Goal: Navigation & Orientation: Find specific page/section

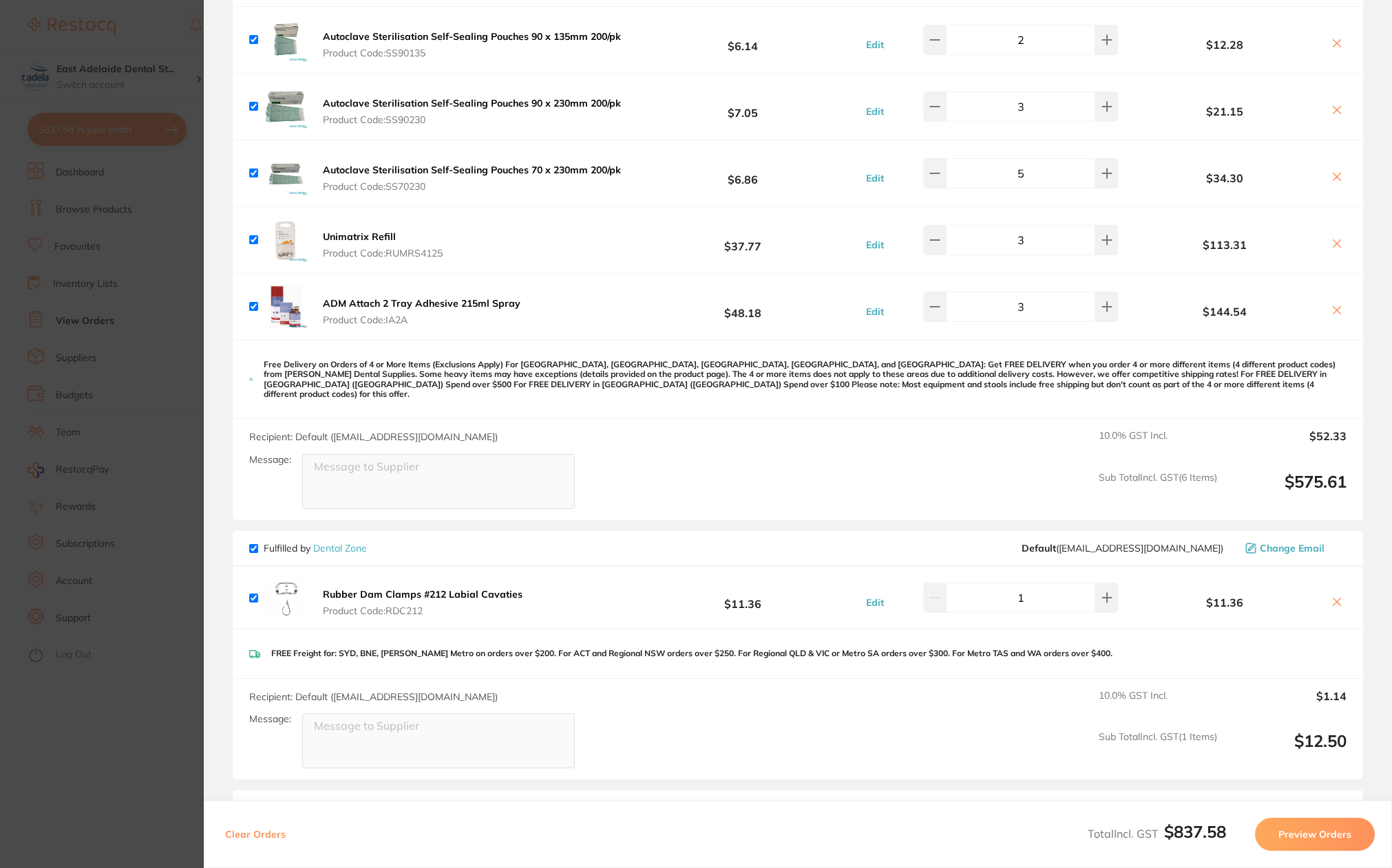
scroll to position [193, 0]
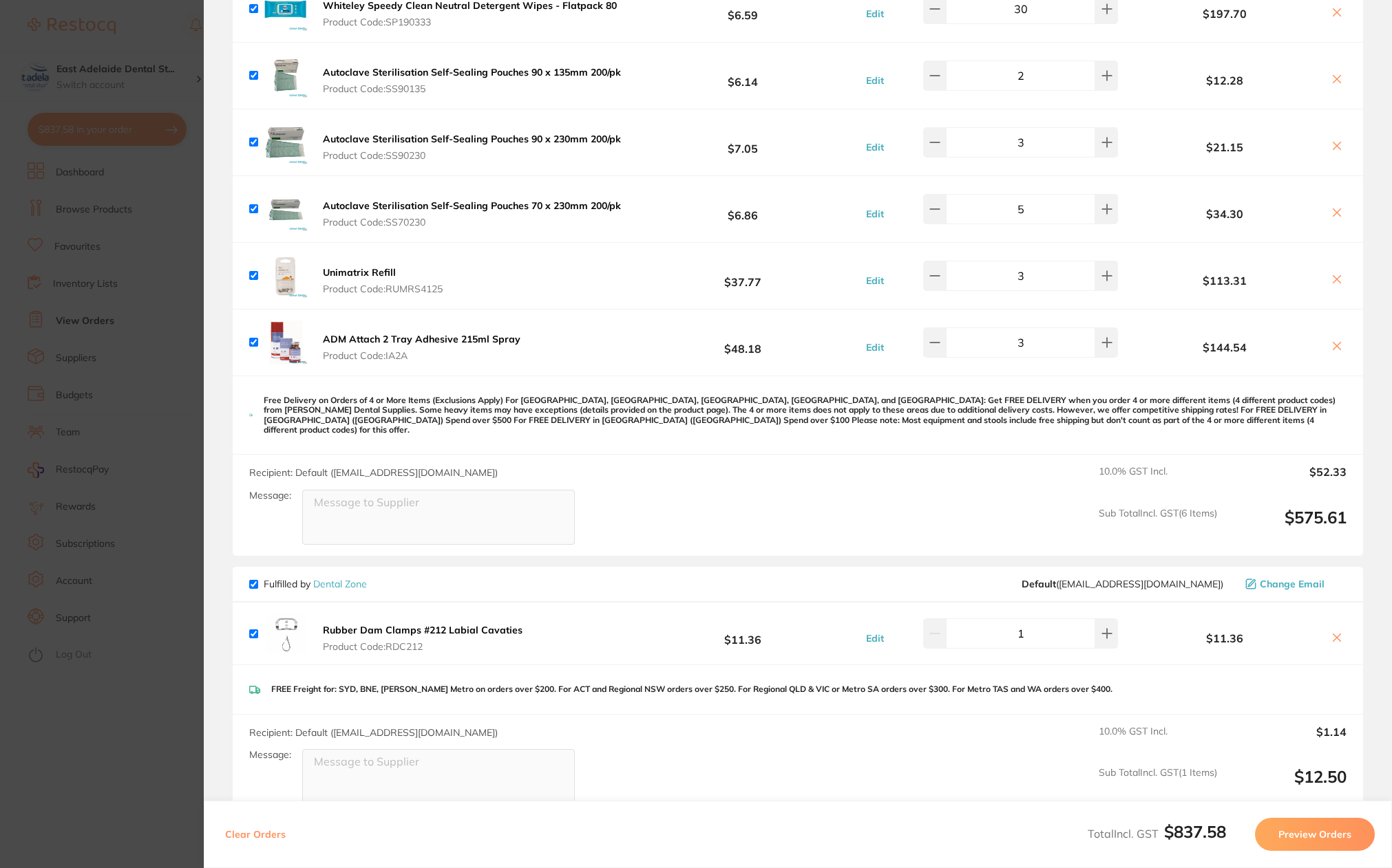
click at [170, 448] on section "Update RRP Set your pre negotiated price for this item. Item Agreed RRP (excl. …" at bounding box center [696, 434] width 1392 height 868
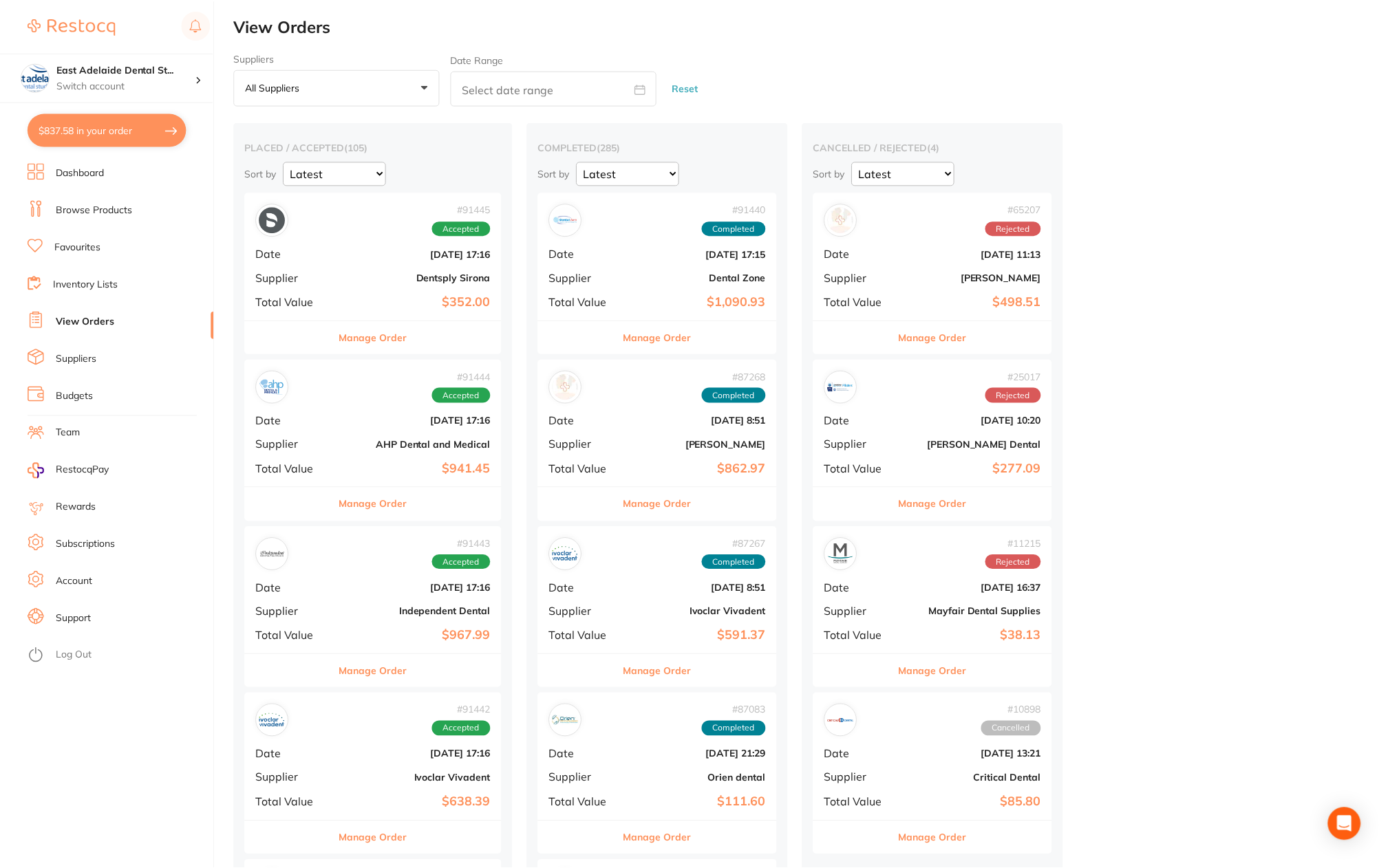
scroll to position [619, 0]
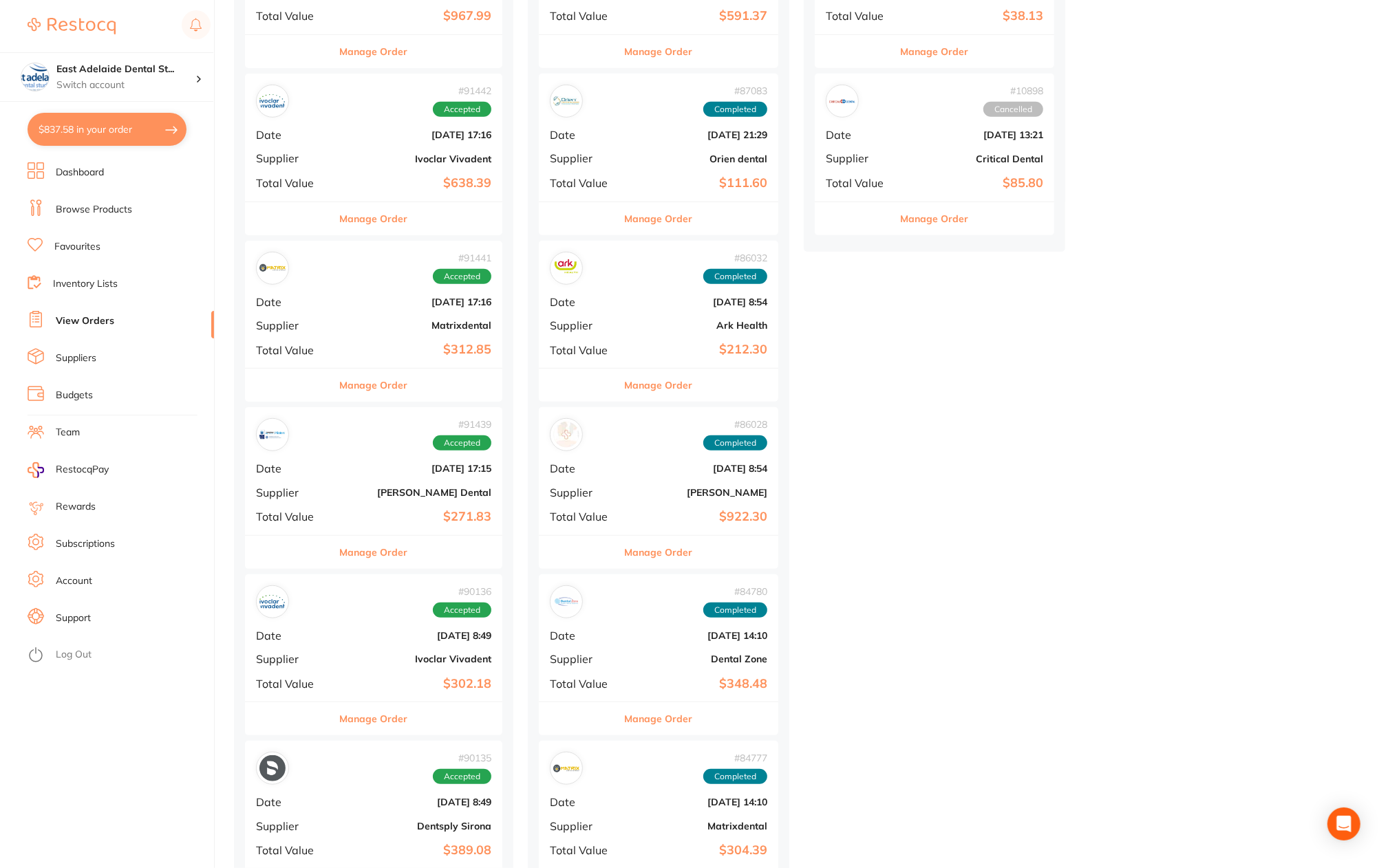
click at [78, 175] on link "Dashboard" at bounding box center [80, 173] width 48 height 14
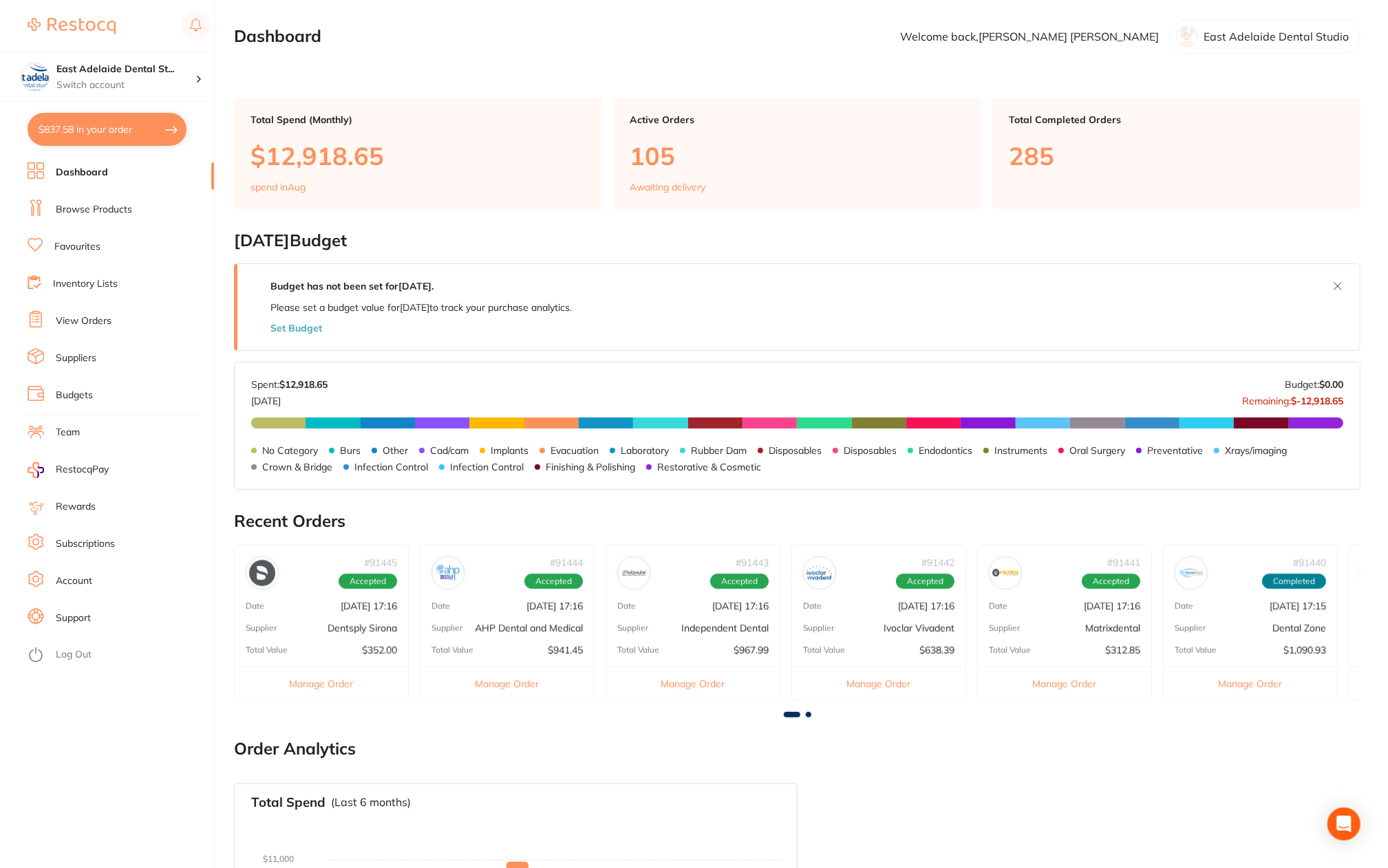
click at [1270, 606] on p "[DATE] 17:15" at bounding box center [1298, 606] width 56 height 11
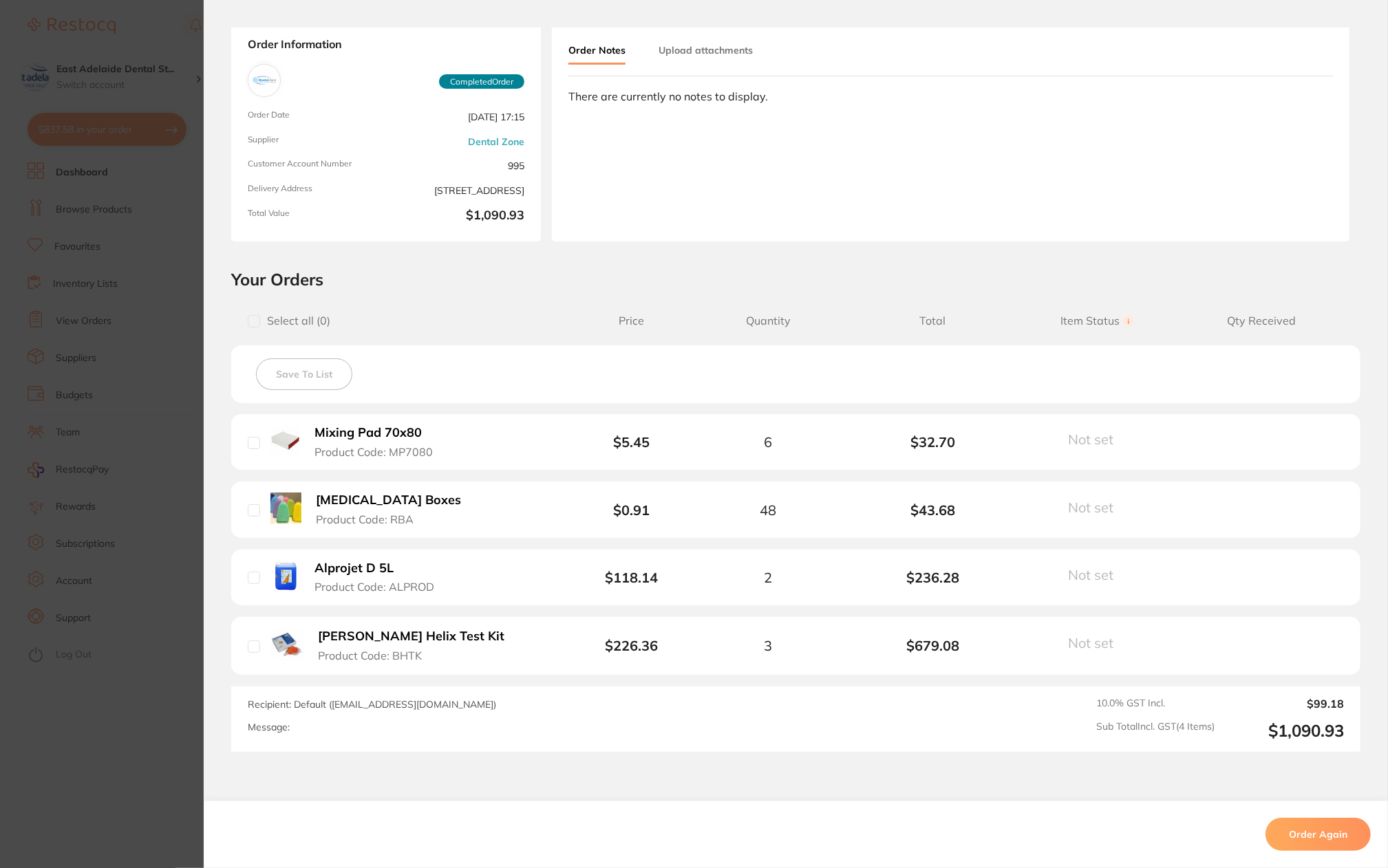
scroll to position [138, 0]
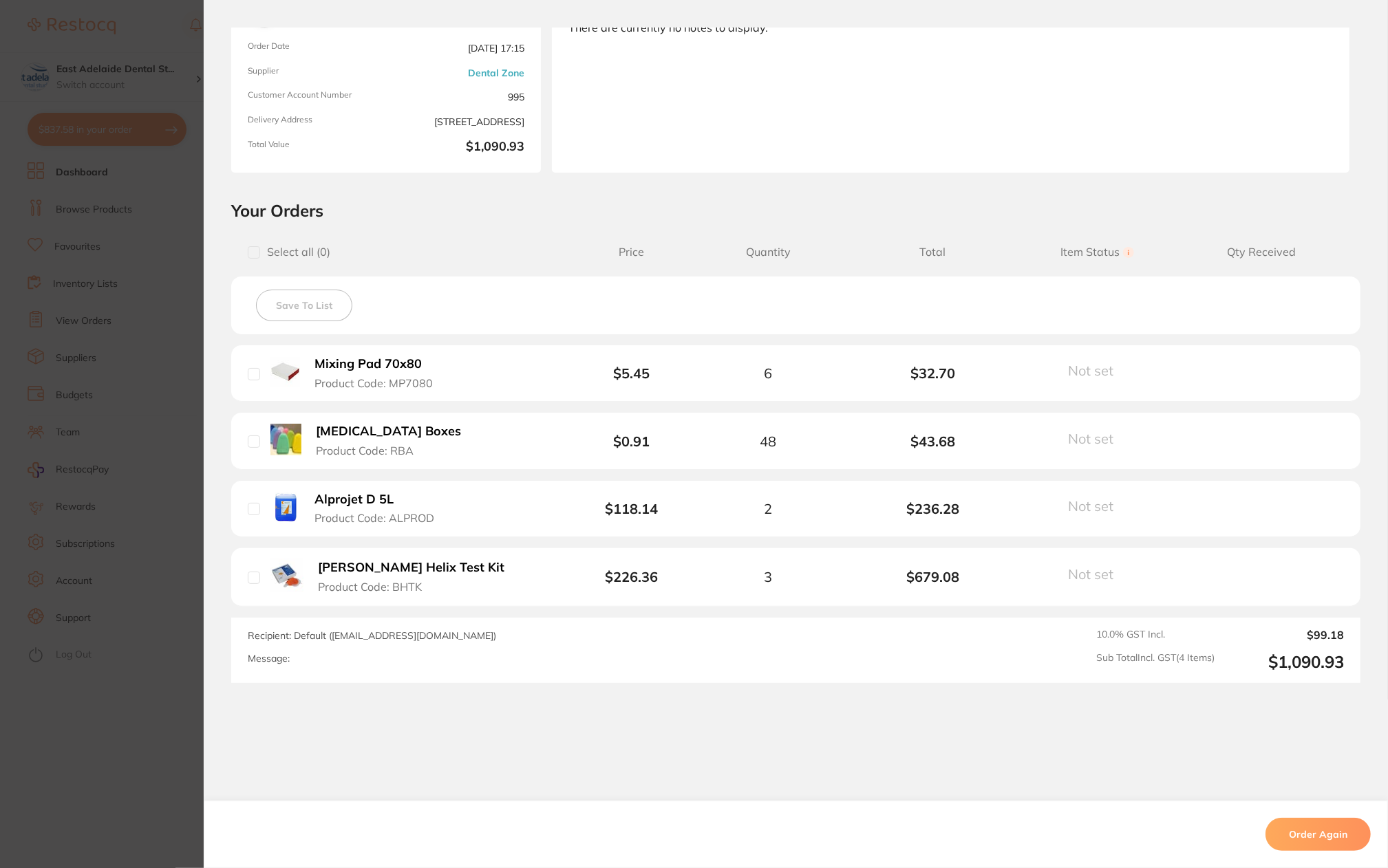
click at [139, 762] on section "Order ID: Restocq- 91440 Order Information Completed Order Order Date [DATE] 17…" at bounding box center [694, 434] width 1388 height 868
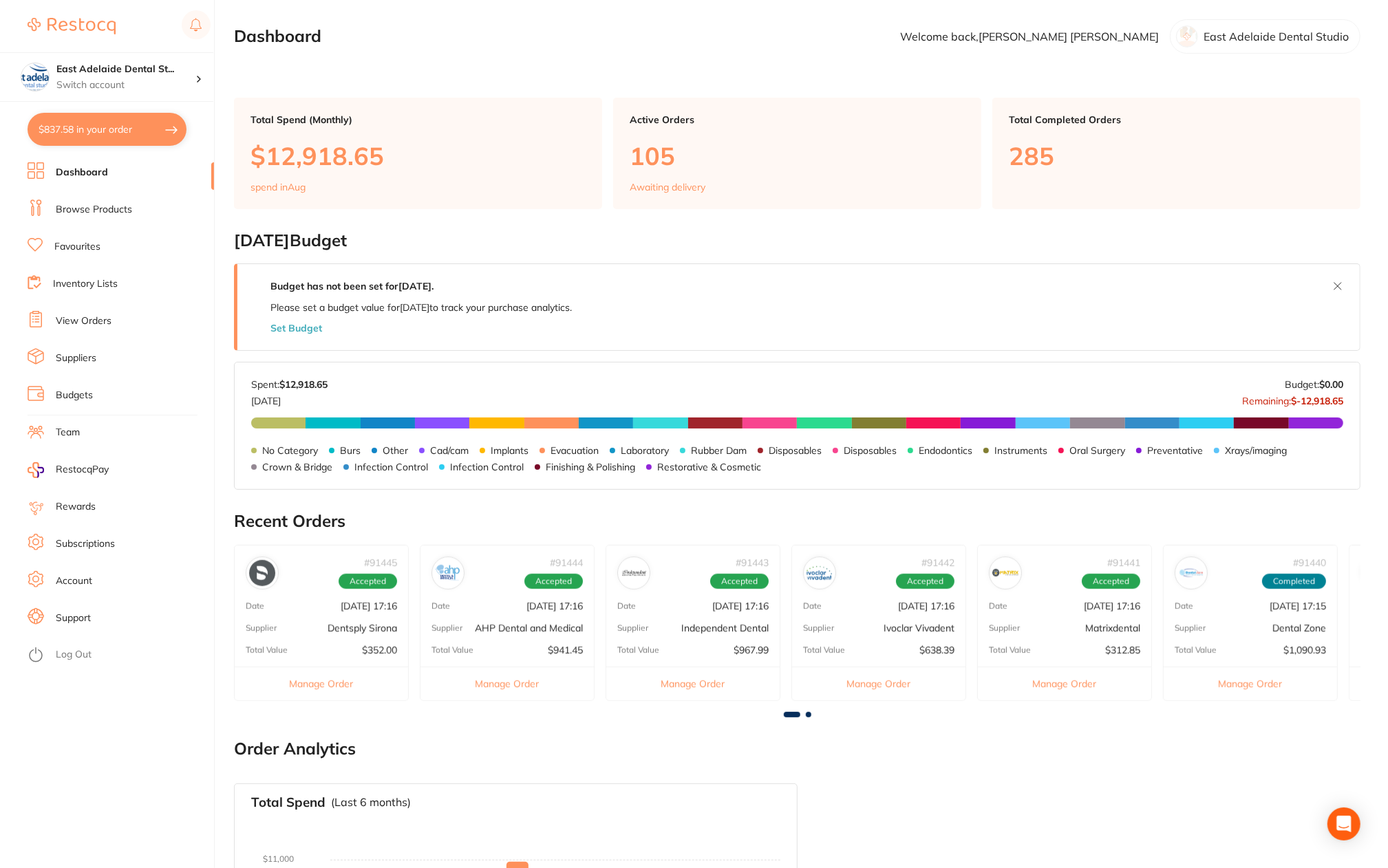
click at [1078, 638] on div "# 91441 Accepted Date [DATE] 17:16 Supplier Matrixdental Total Value $312.85 Ma…" at bounding box center [1065, 623] width 175 height 156
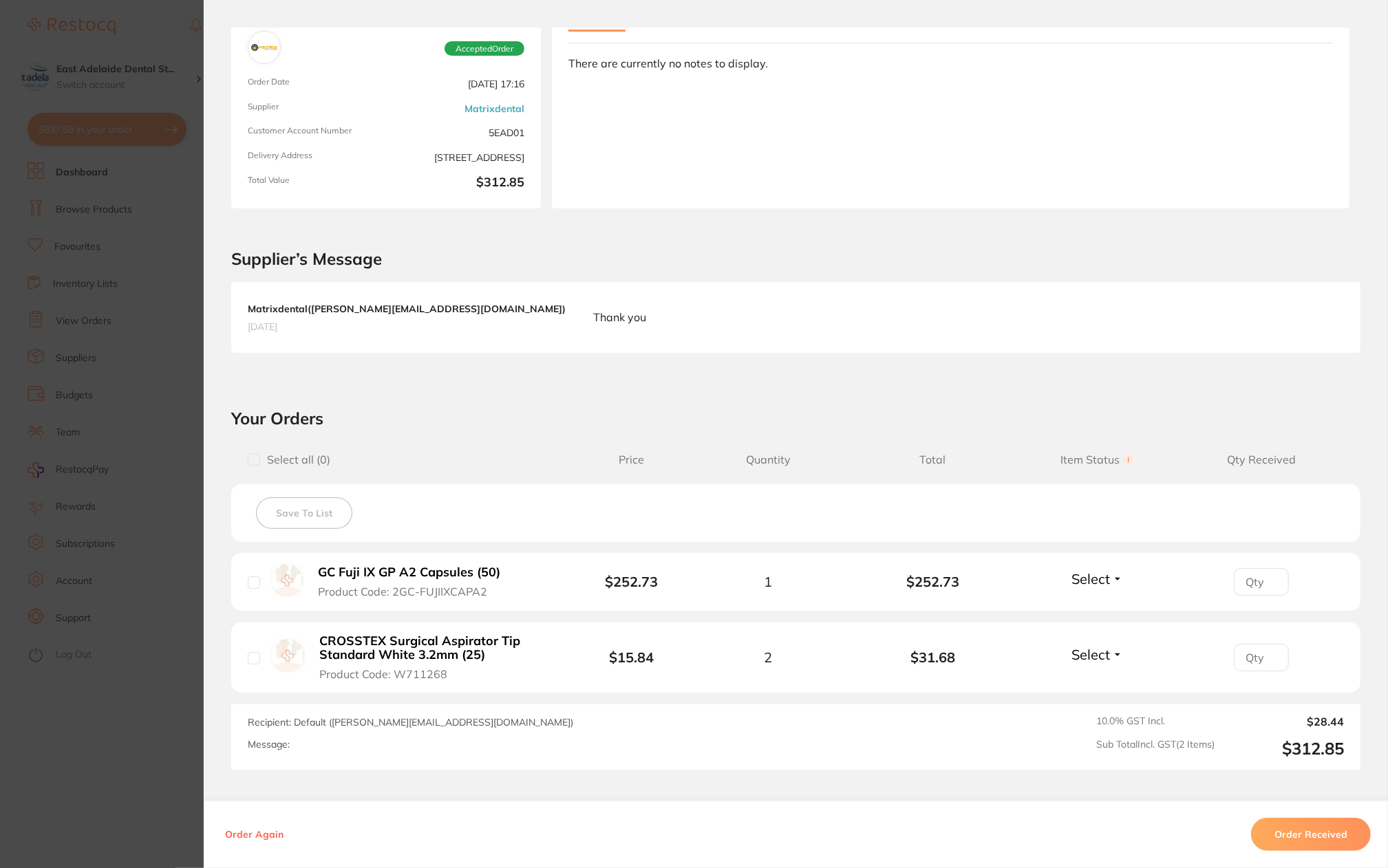
scroll to position [206, 0]
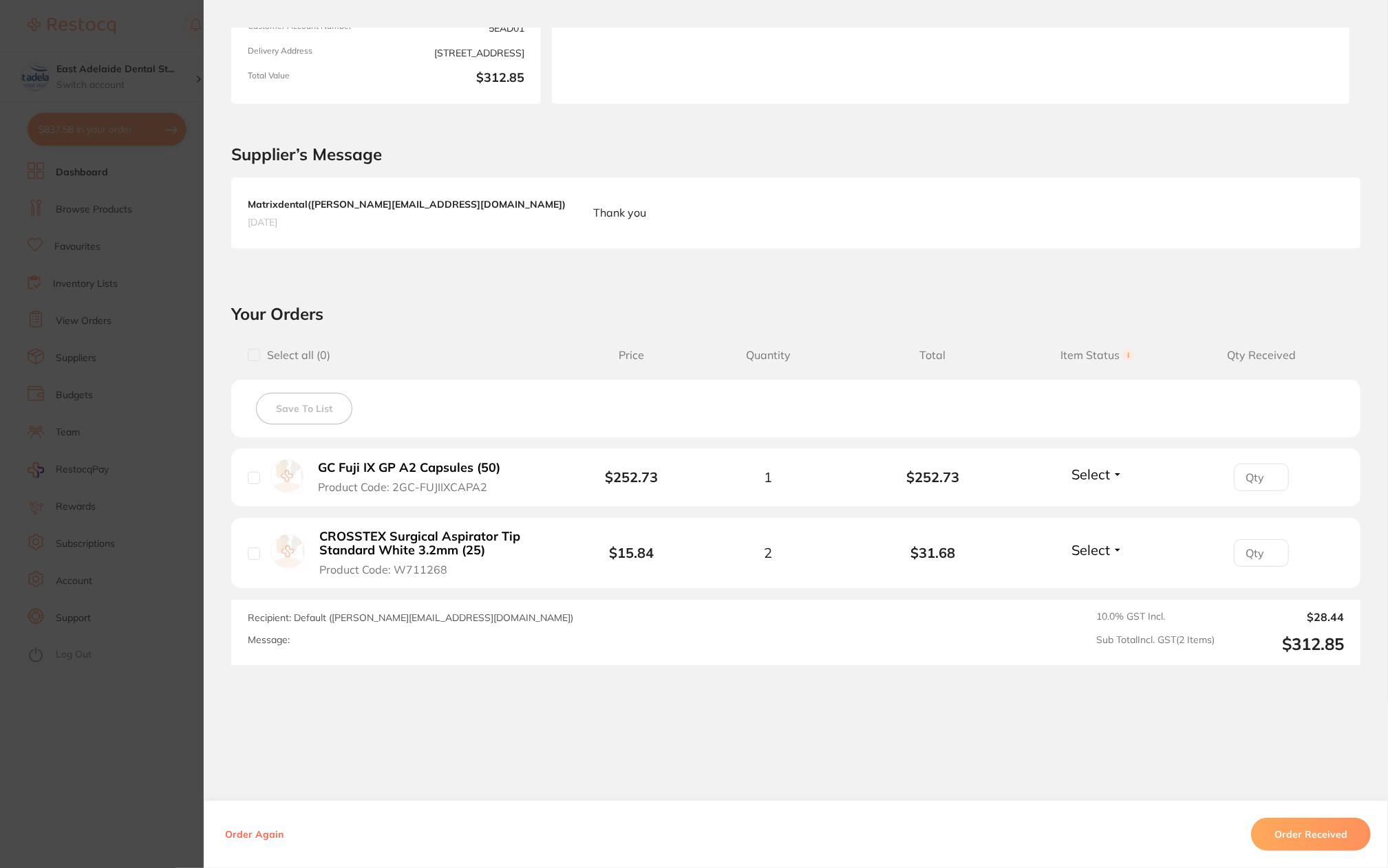
click at [162, 754] on section "Order ID: Restocq- 91441 Order Information Accepted Order Order Date [DATE] 17:…" at bounding box center [694, 434] width 1388 height 868
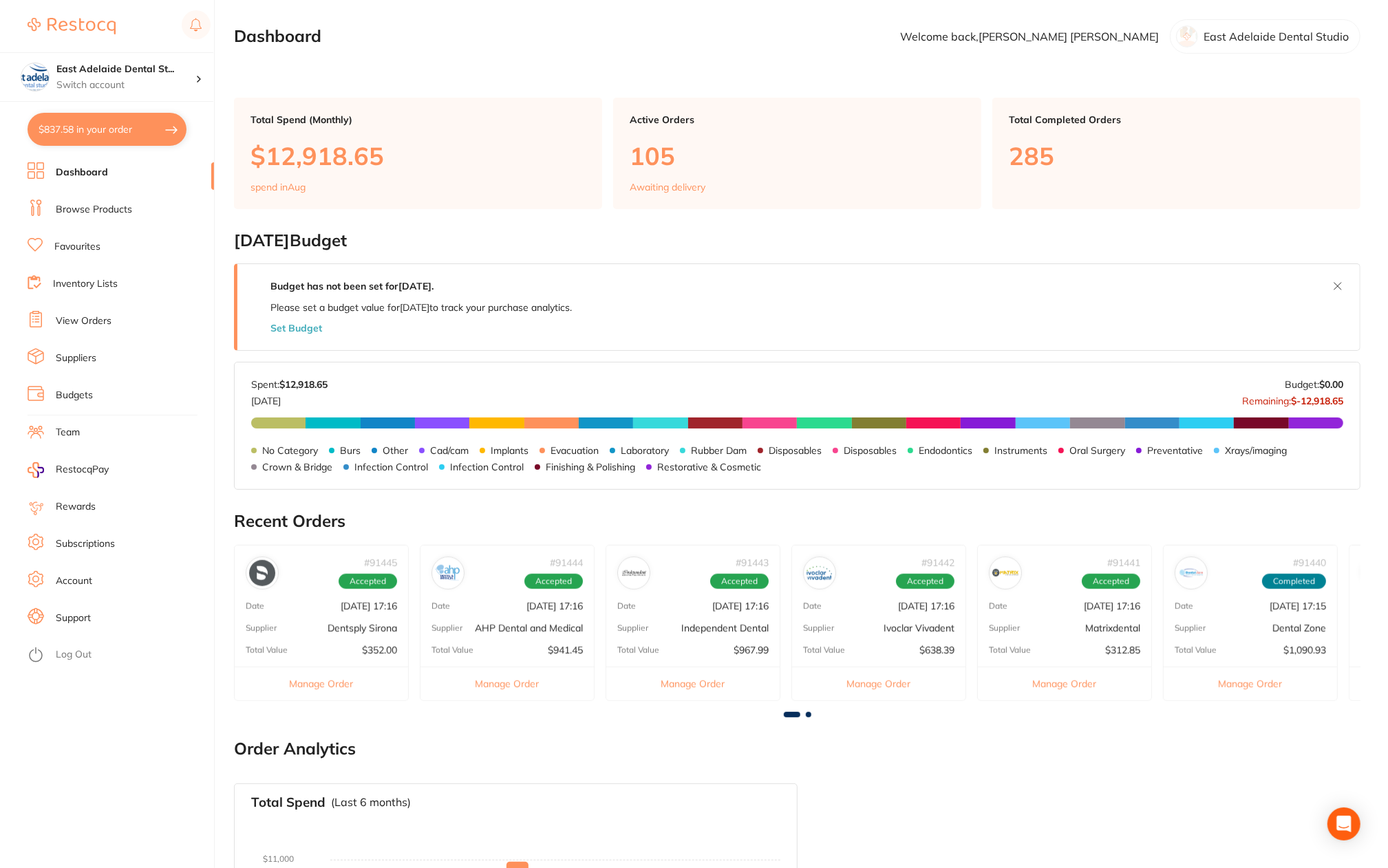
click at [729, 605] on p "[DATE] 17:16" at bounding box center [740, 606] width 56 height 11
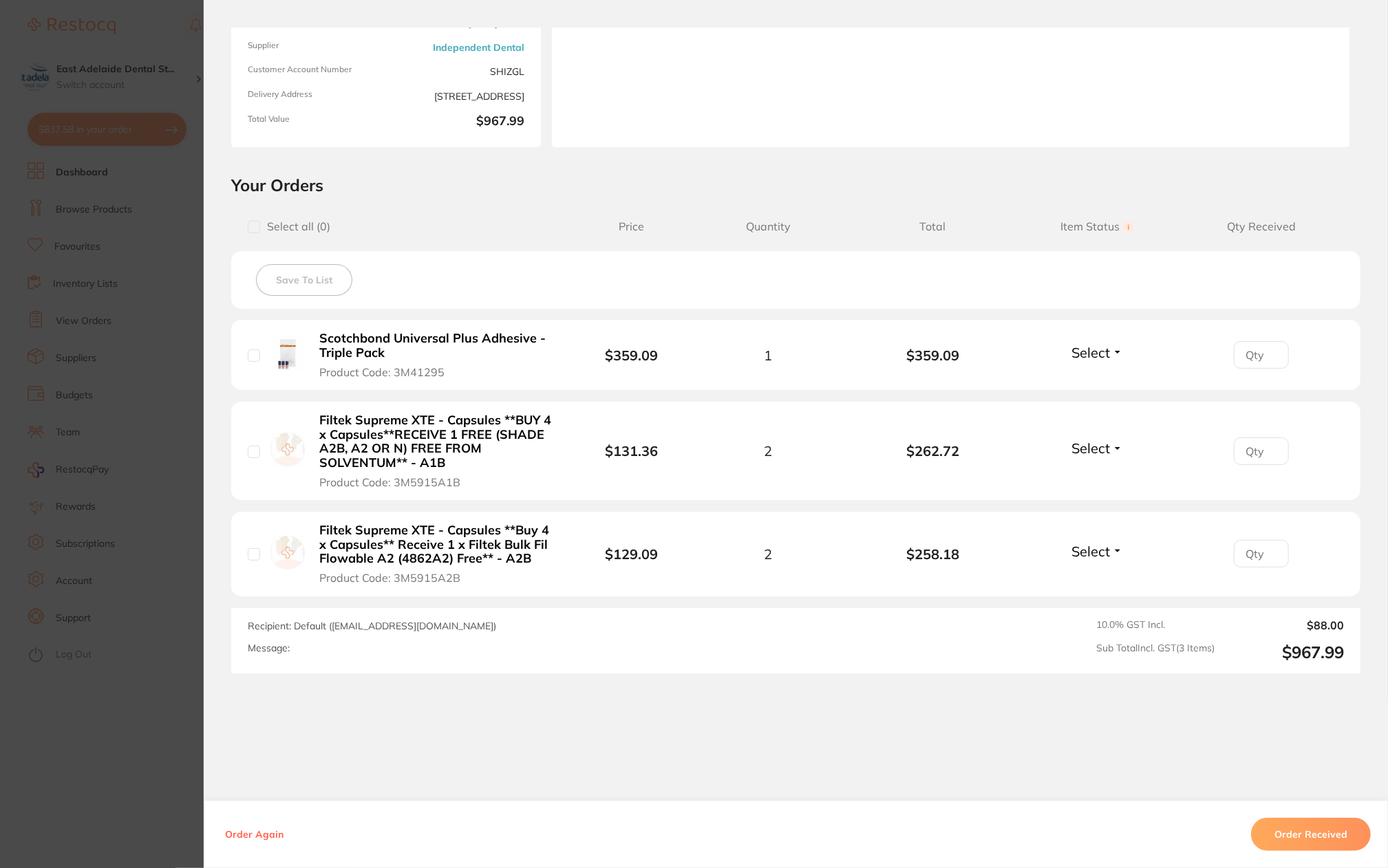
scroll to position [172, 0]
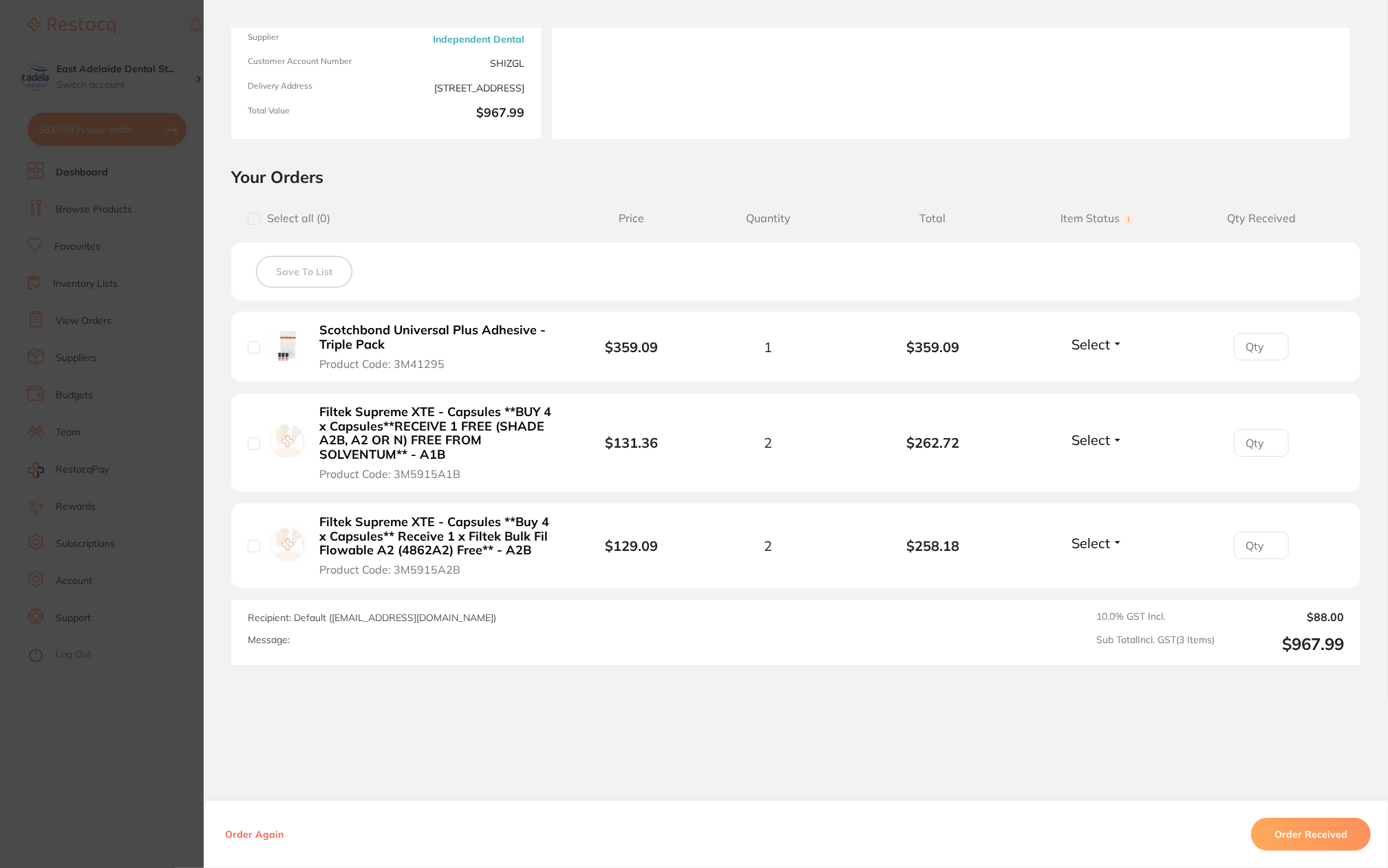
click at [149, 727] on section "Order ID: Restocq- 91443 Order Information Accepted Order Order Date [DATE] 17:…" at bounding box center [694, 434] width 1388 height 868
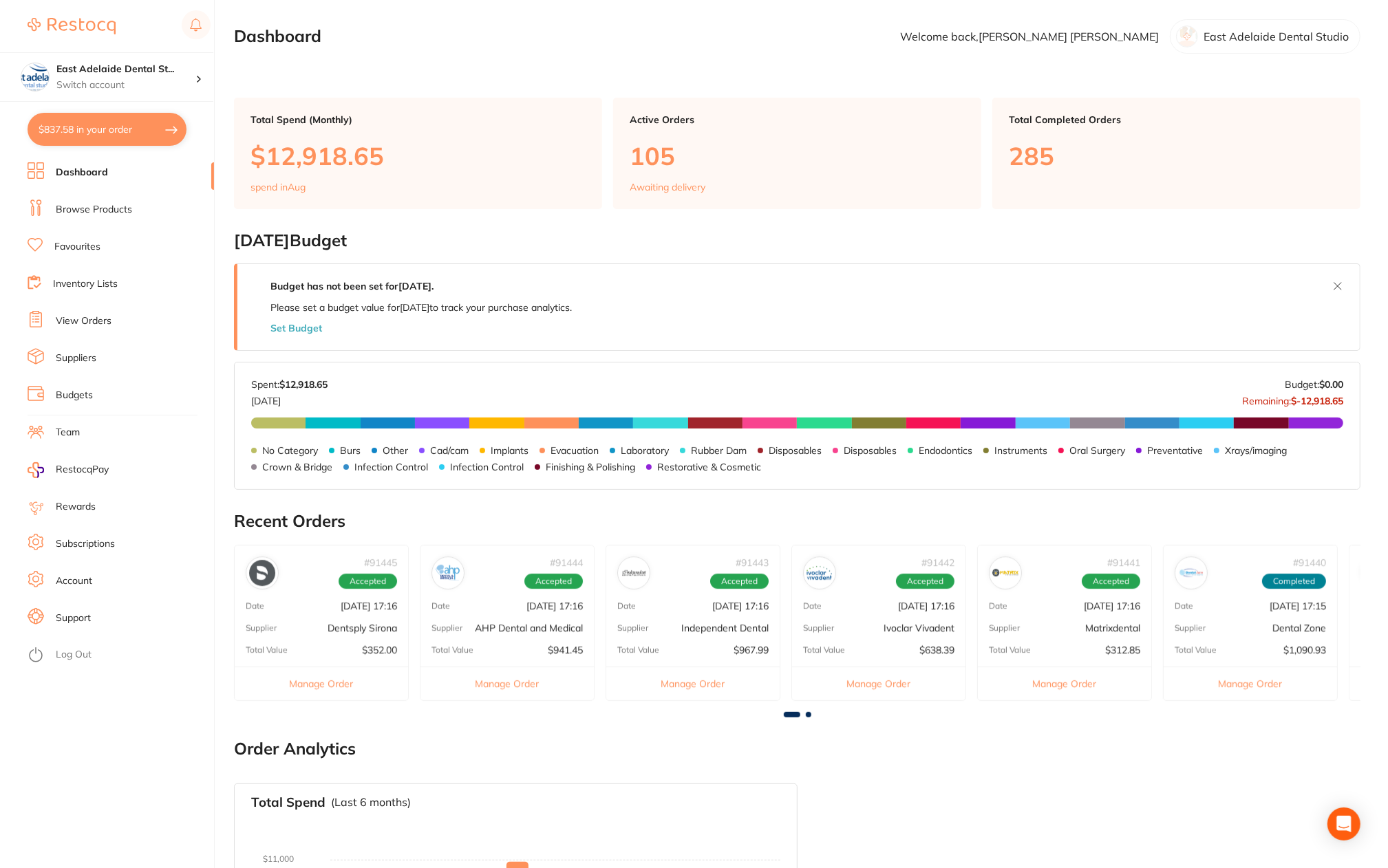
click at [899, 608] on p "[DATE] 17:16" at bounding box center [926, 606] width 56 height 11
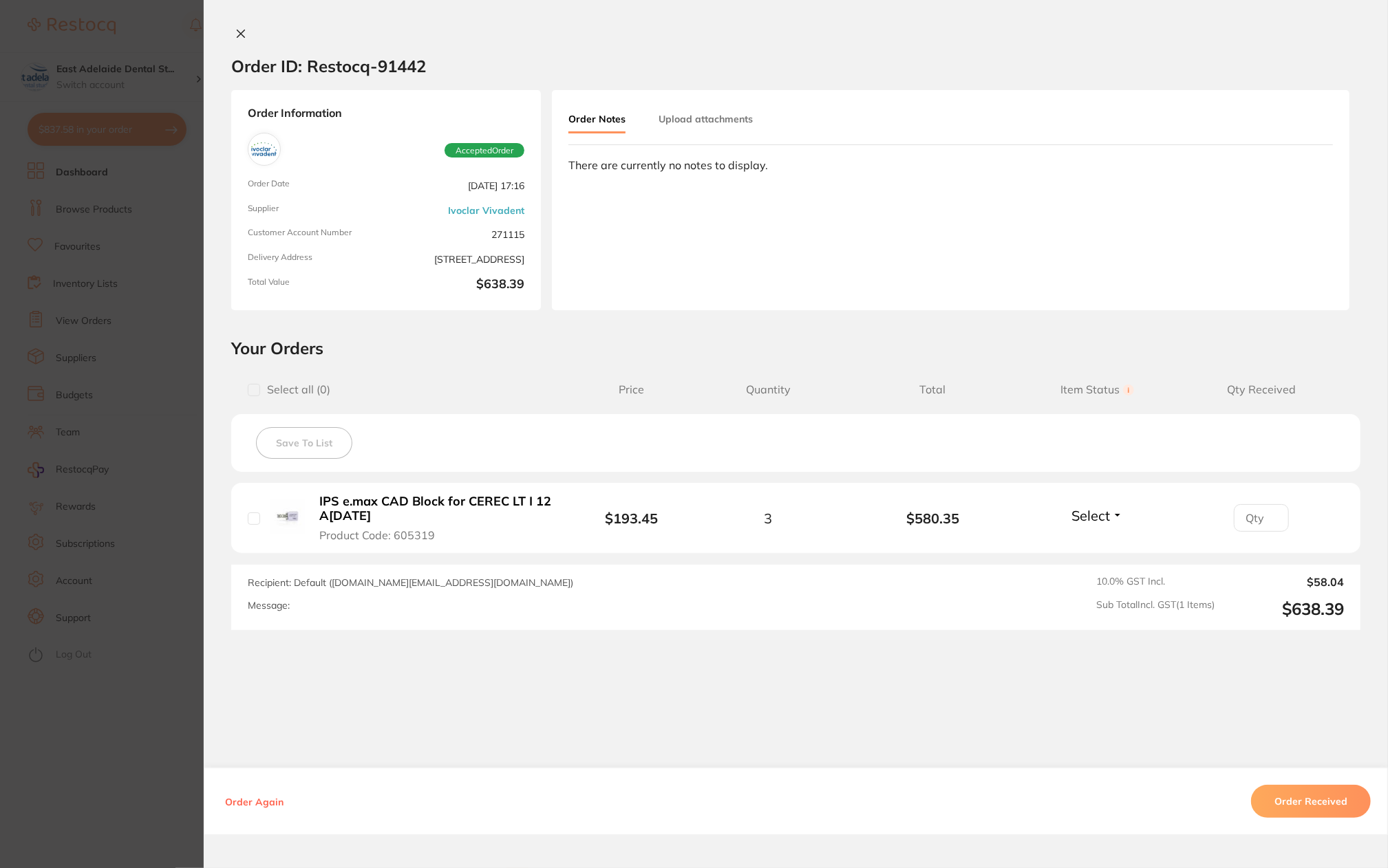
click at [142, 730] on section "Order ID: Restocq- 91442 Order Information Accepted Order Order Date [DATE] 17:…" at bounding box center [694, 434] width 1388 height 868
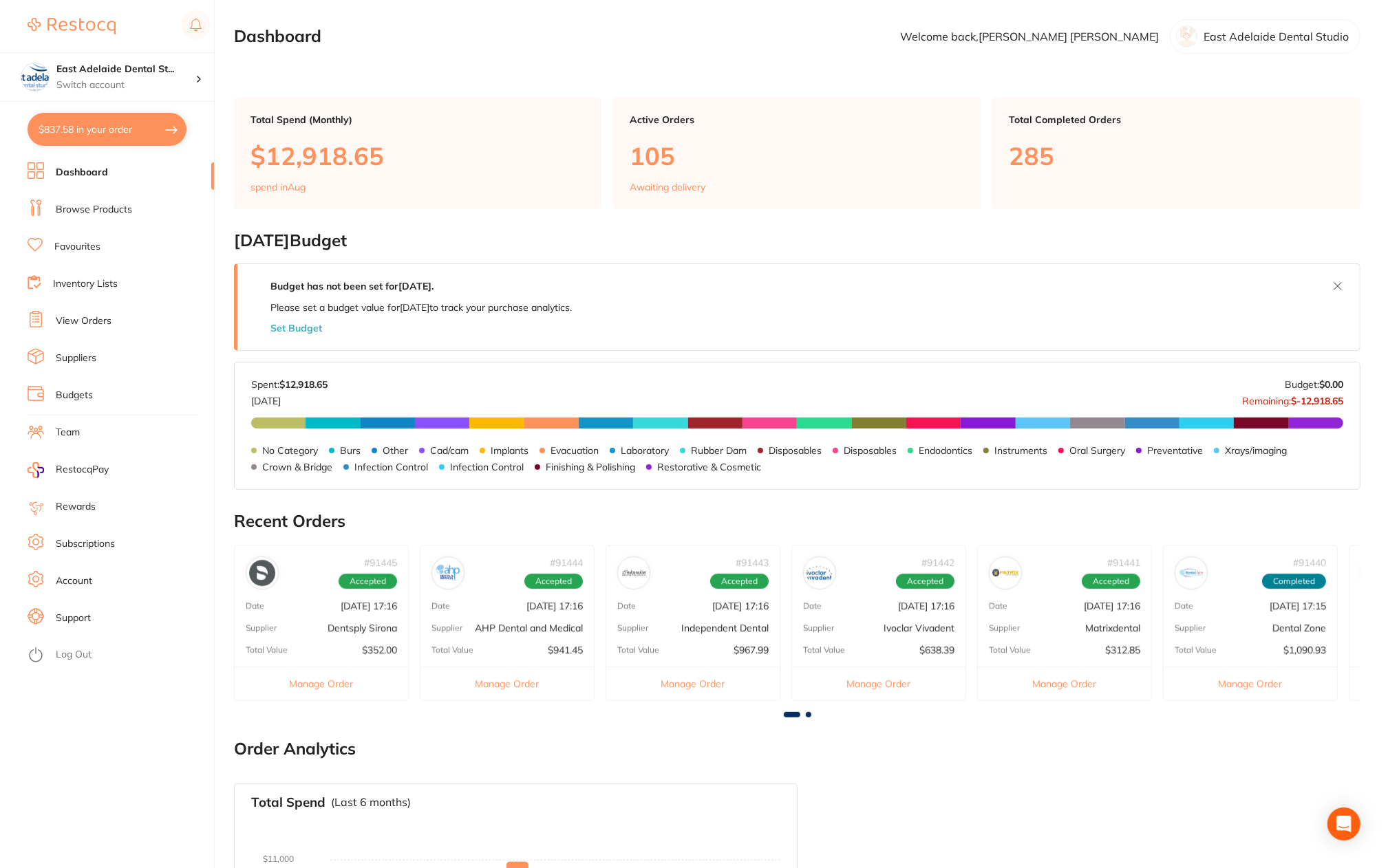
click at [504, 620] on div "# 91444 Accepted Date [DATE] 17:16 Supplier AHP Dental and Medical Total Value …" at bounding box center [507, 623] width 175 height 156
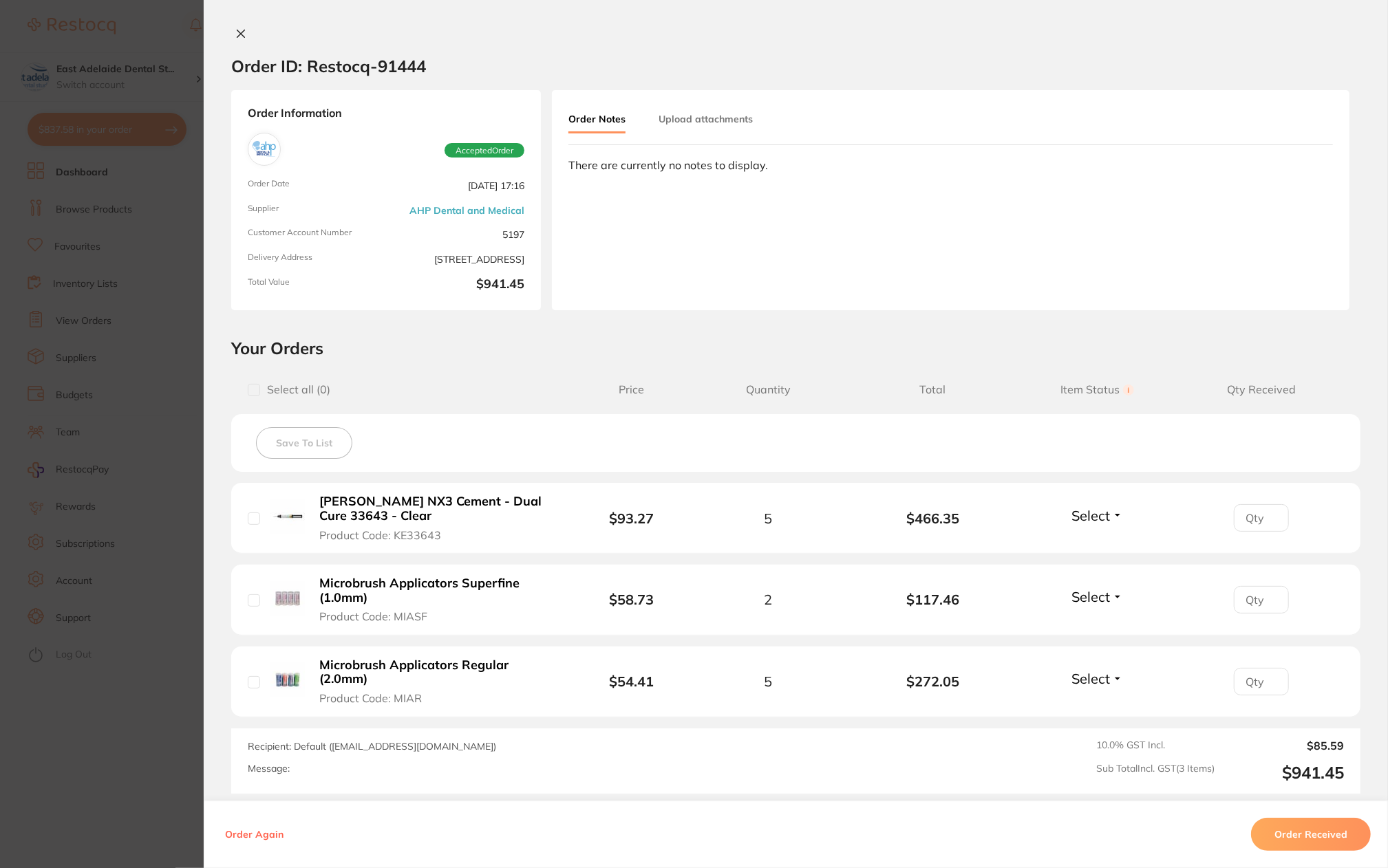
click at [122, 791] on section "Order ID: Restocq- 91444 Order Information Accepted Order Order Date [DATE] 17:…" at bounding box center [694, 434] width 1388 height 868
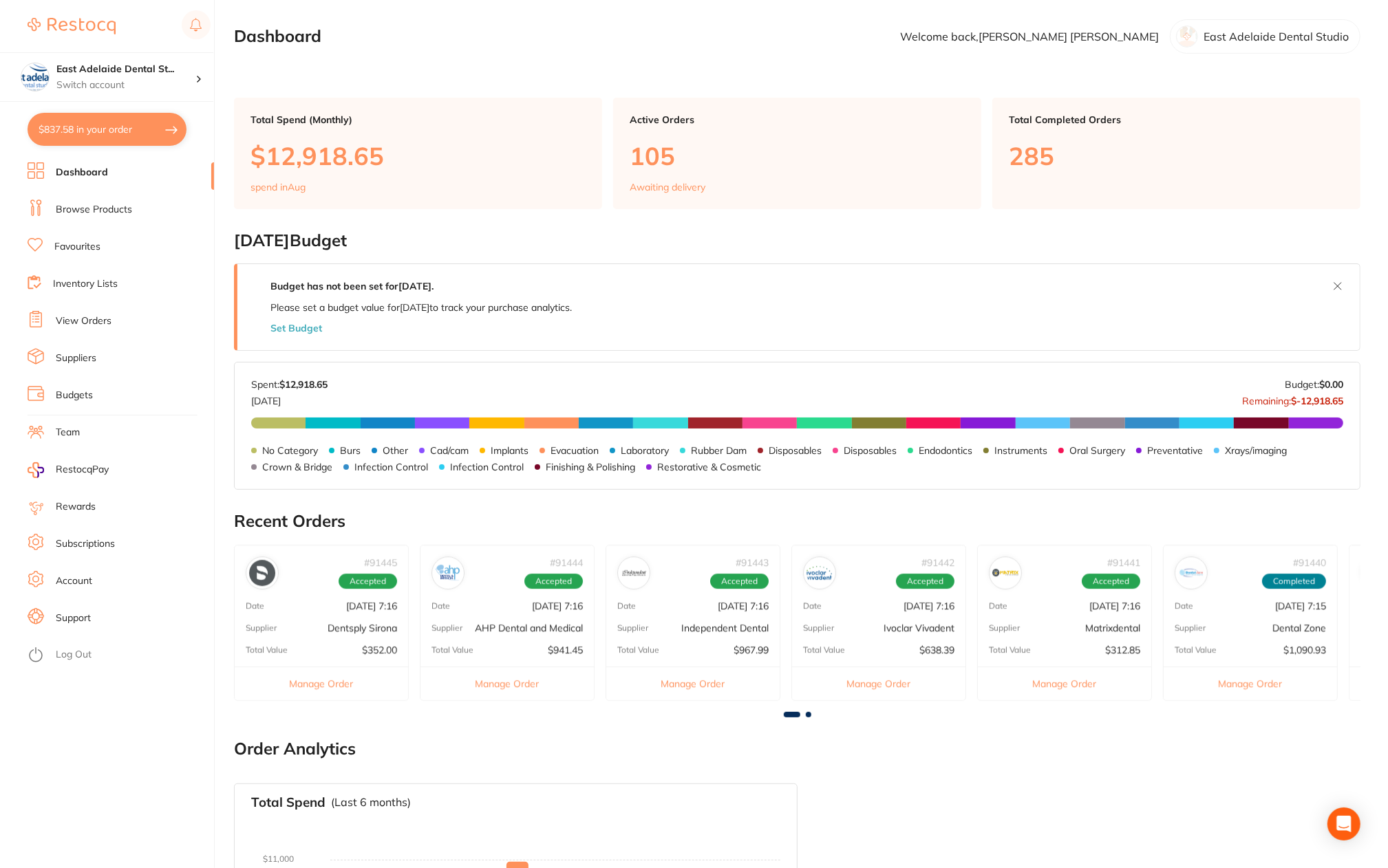
click at [353, 628] on p "Dentsply Sirona" at bounding box center [363, 628] width 70 height 11
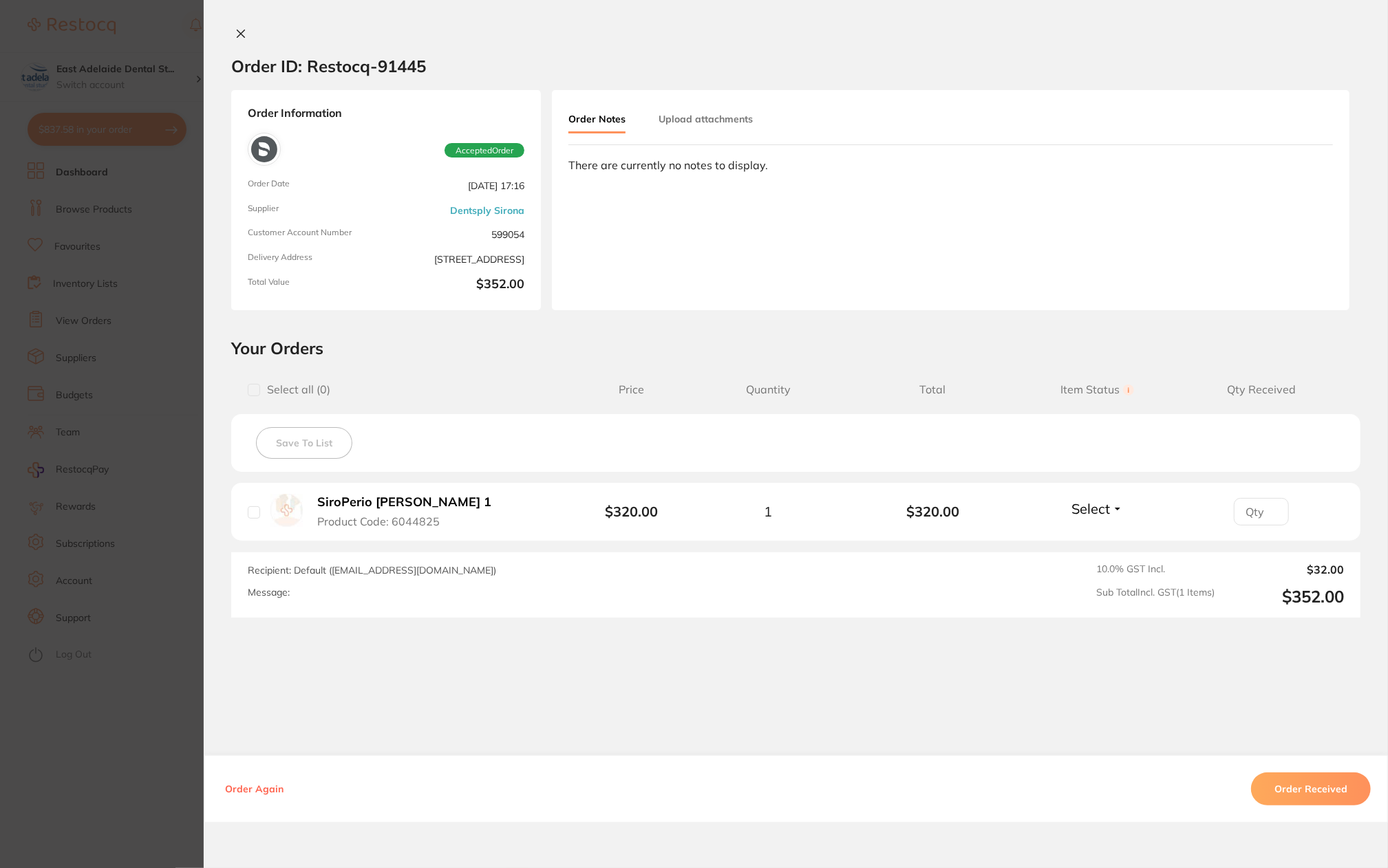
click at [138, 770] on section "Order ID: Restocq- 91445 Order Information Accepted Order Order Date [DATE] 17:…" at bounding box center [694, 434] width 1388 height 868
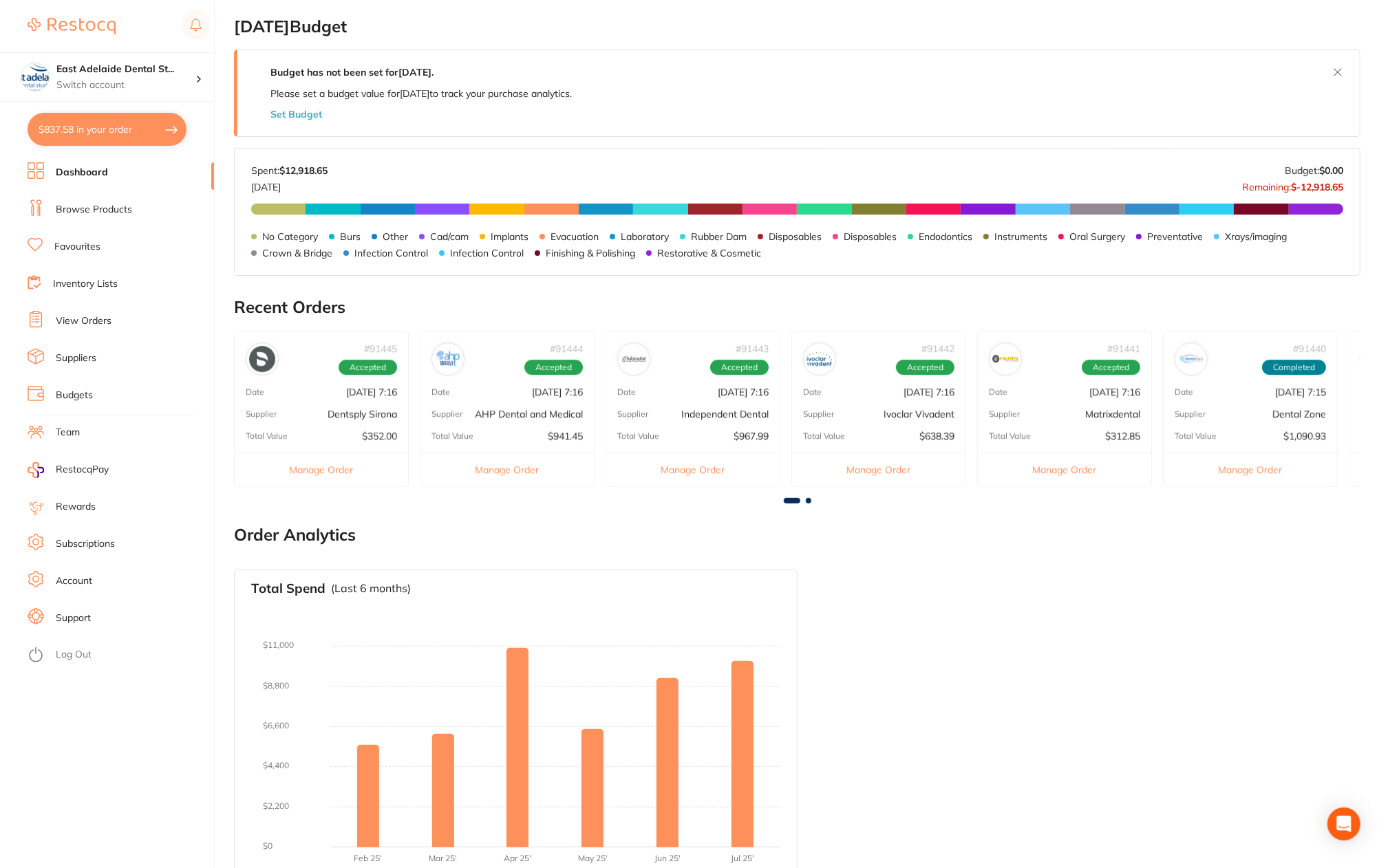
scroll to position [236, 0]
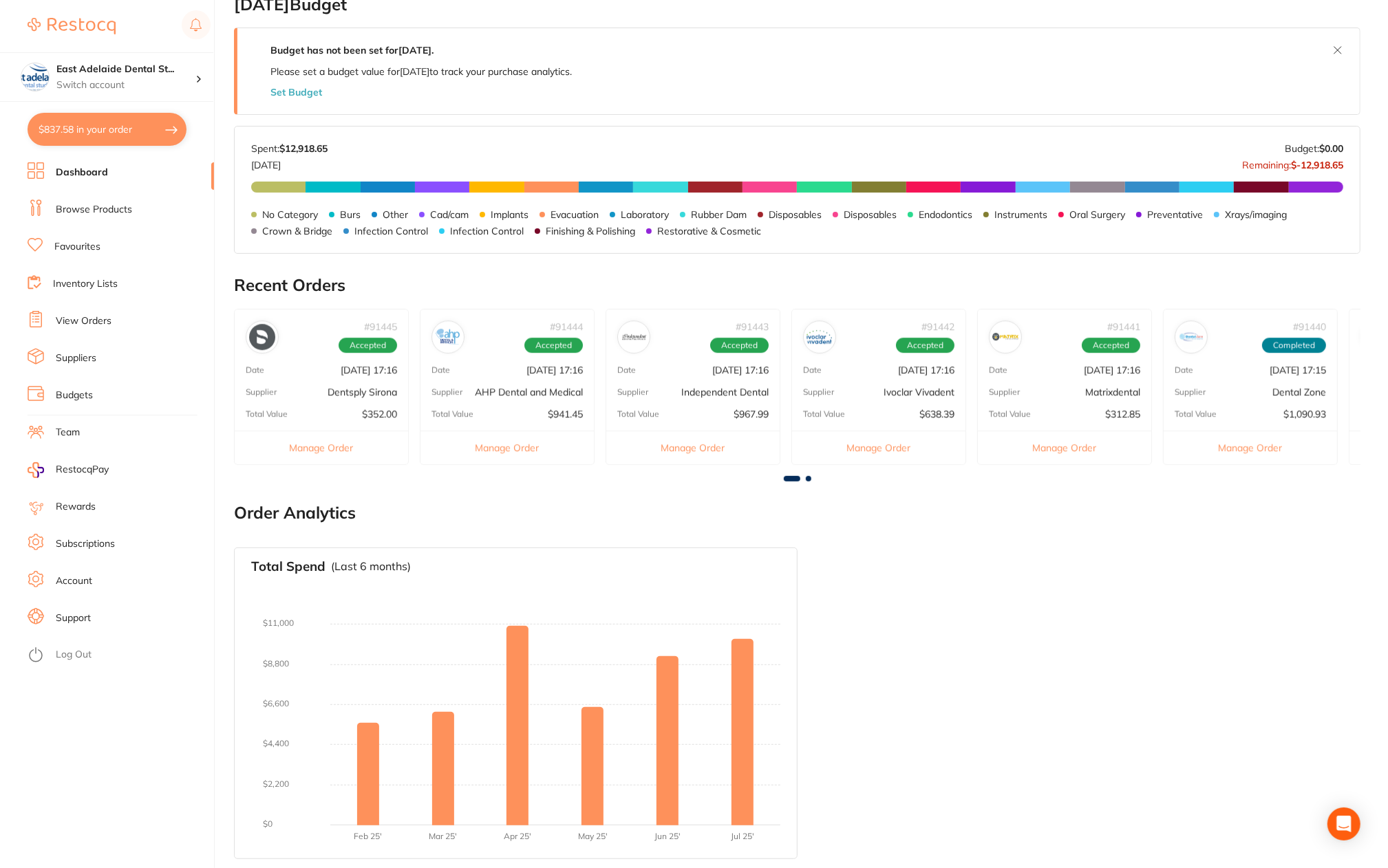
click at [90, 192] on ul "Dashboard Browse Products Favourites Inventory Lists View Orders Suppliers Budg…" at bounding box center [121, 515] width 186 height 706
click at [81, 209] on link "Browse Products" at bounding box center [94, 210] width 77 height 14
